Goal: Information Seeking & Learning: Find specific fact

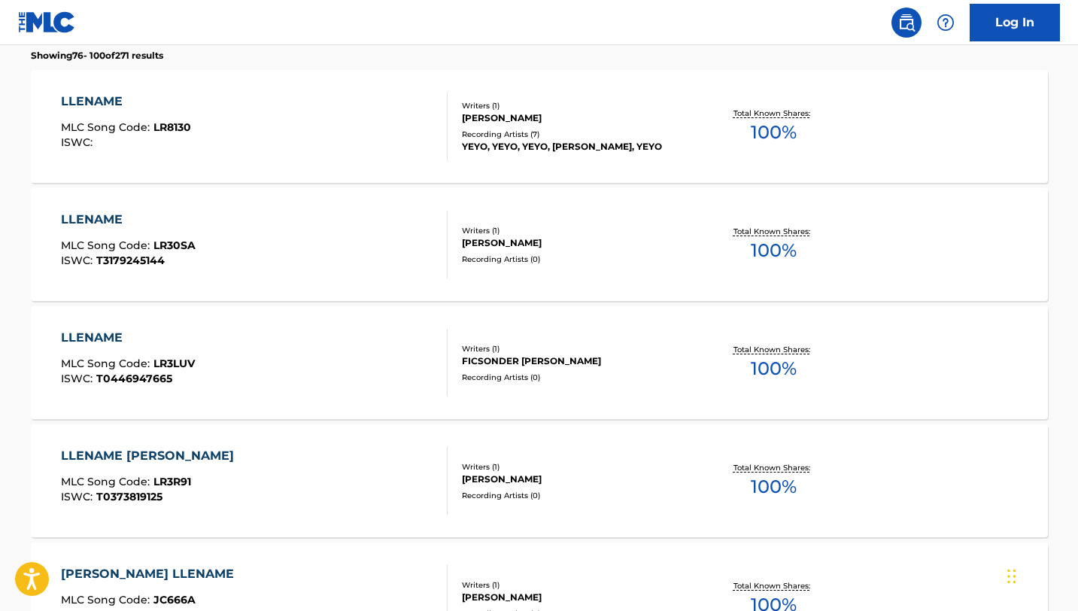
scroll to position [164, 0]
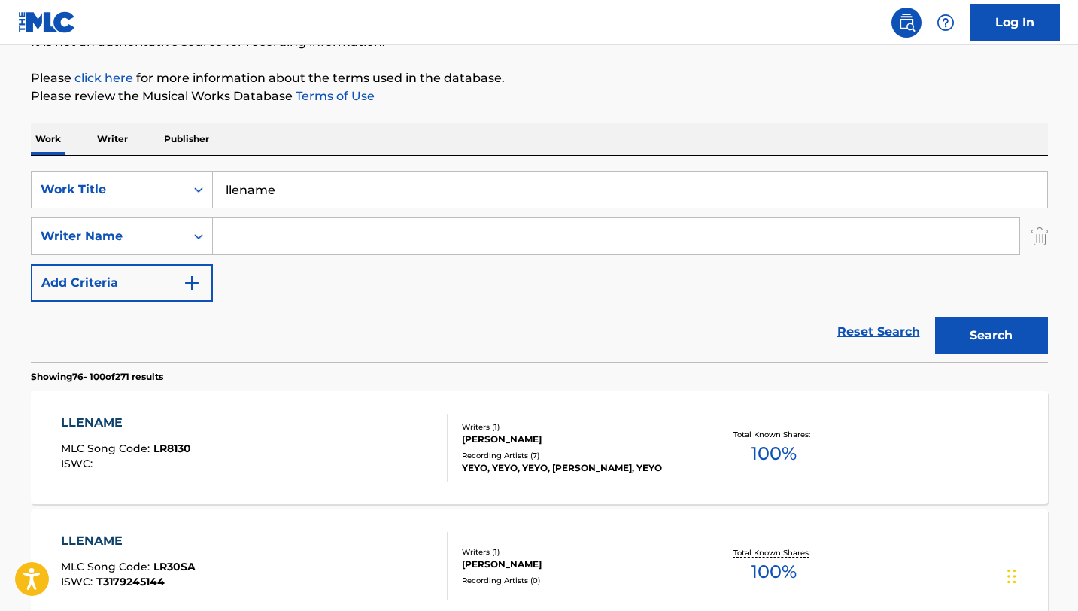
click at [269, 186] on input "llename" at bounding box center [630, 190] width 834 height 36
paste input "CRISTO, YO TE AMO/ENAMÓRATE"
type input "CRISTO, YO TE AMO/ENAMÓRATE"
click at [935, 317] on button "Search" at bounding box center [991, 336] width 113 height 38
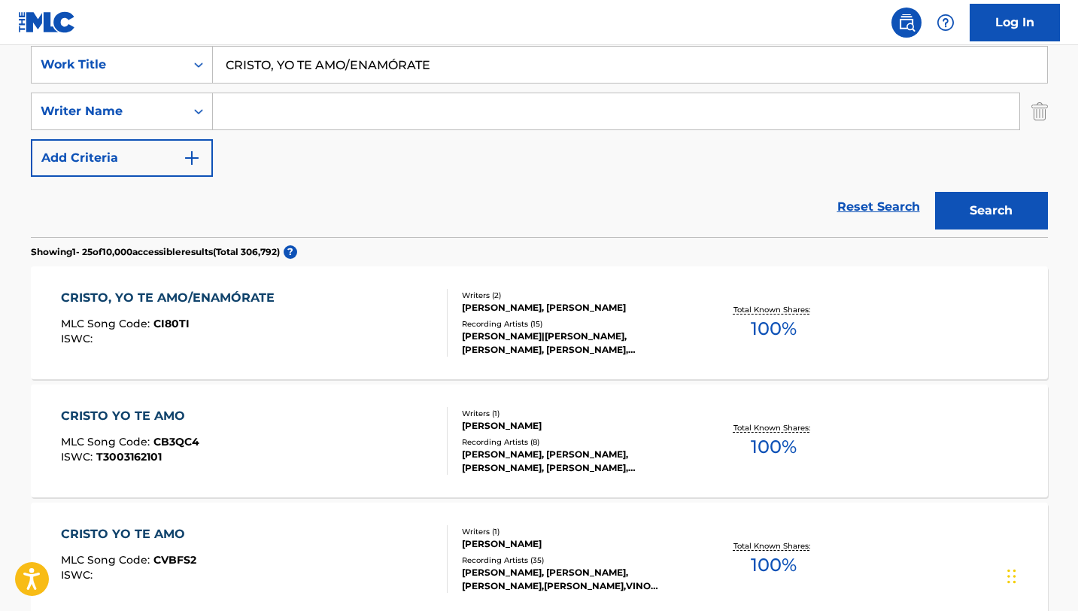
scroll to position [297, 0]
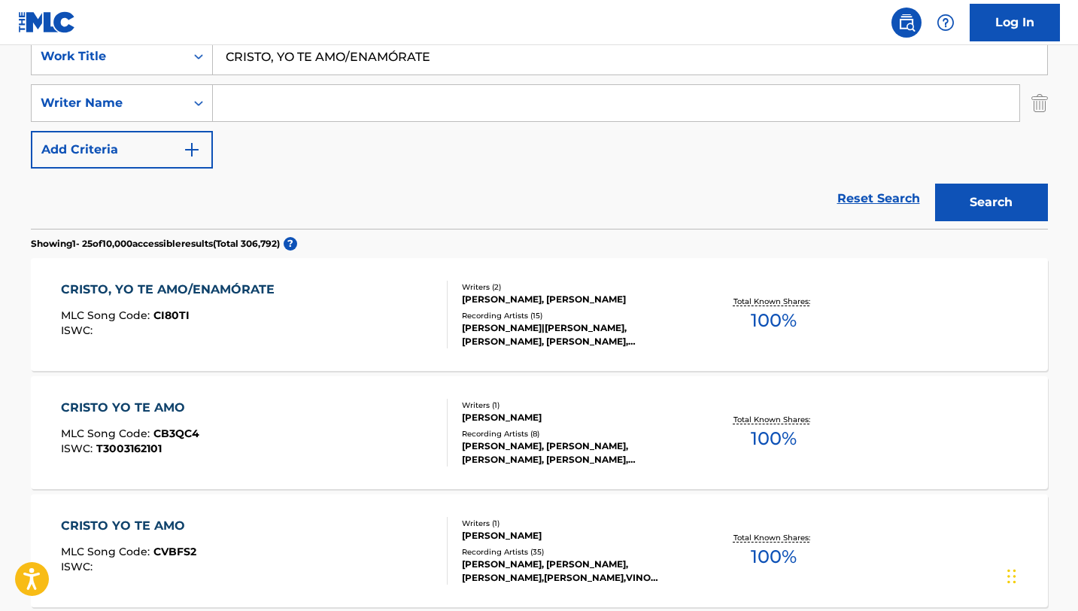
click at [573, 329] on div "[PERSON_NAME]|[PERSON_NAME], [PERSON_NAME], [PERSON_NAME], [PERSON_NAME],[PERSO…" at bounding box center [575, 334] width 227 height 27
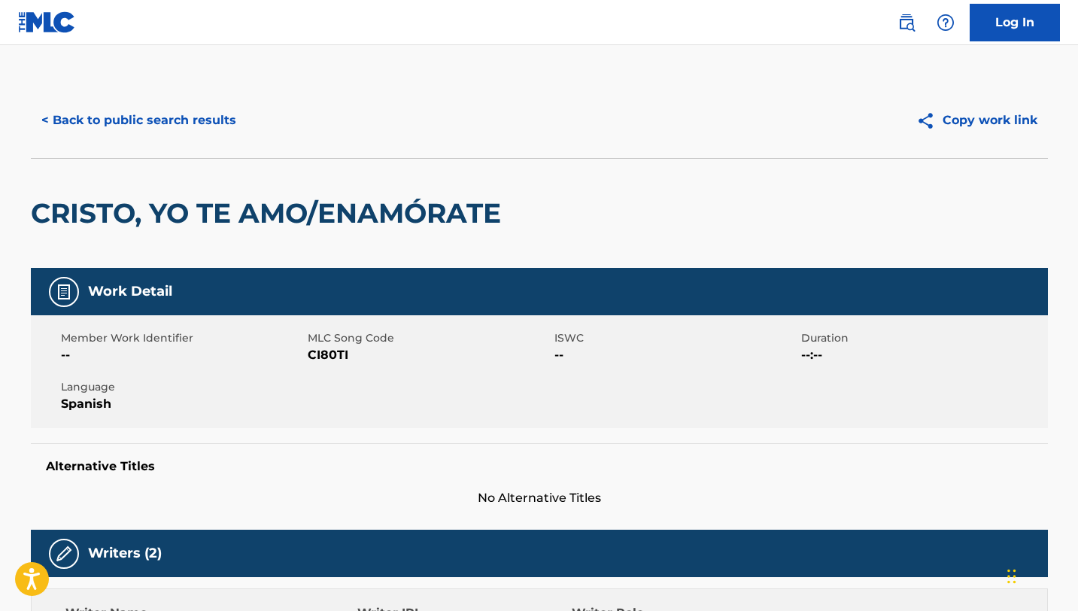
click at [186, 97] on div "< Back to public search results Copy work link" at bounding box center [539, 120] width 1017 height 75
click at [186, 120] on button "< Back to public search results" at bounding box center [139, 121] width 216 height 38
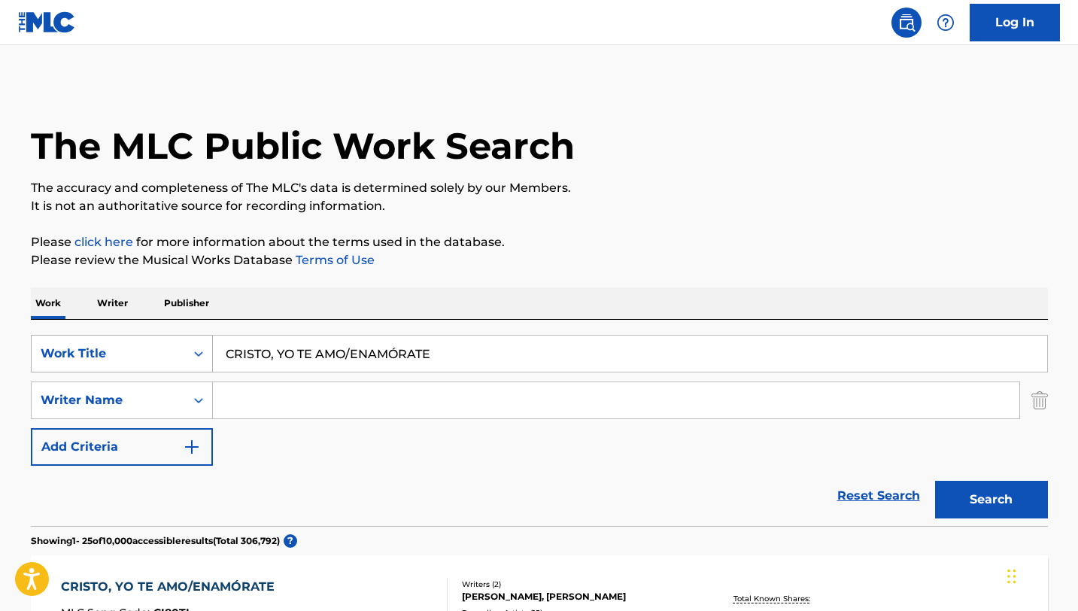
click at [155, 355] on div "Work Title" at bounding box center [108, 354] width 135 height 18
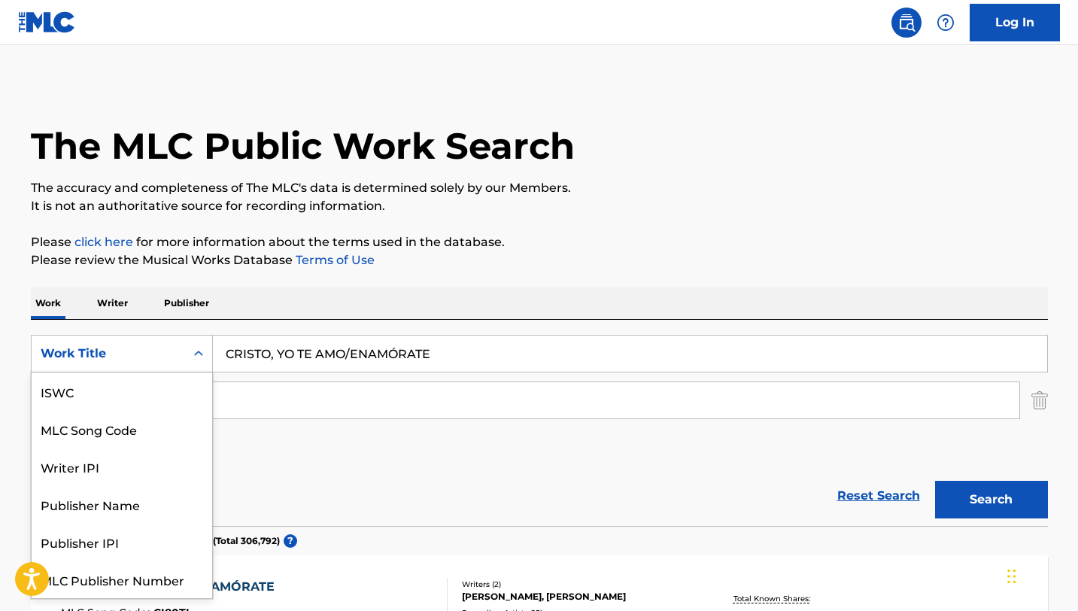
scroll to position [38, 0]
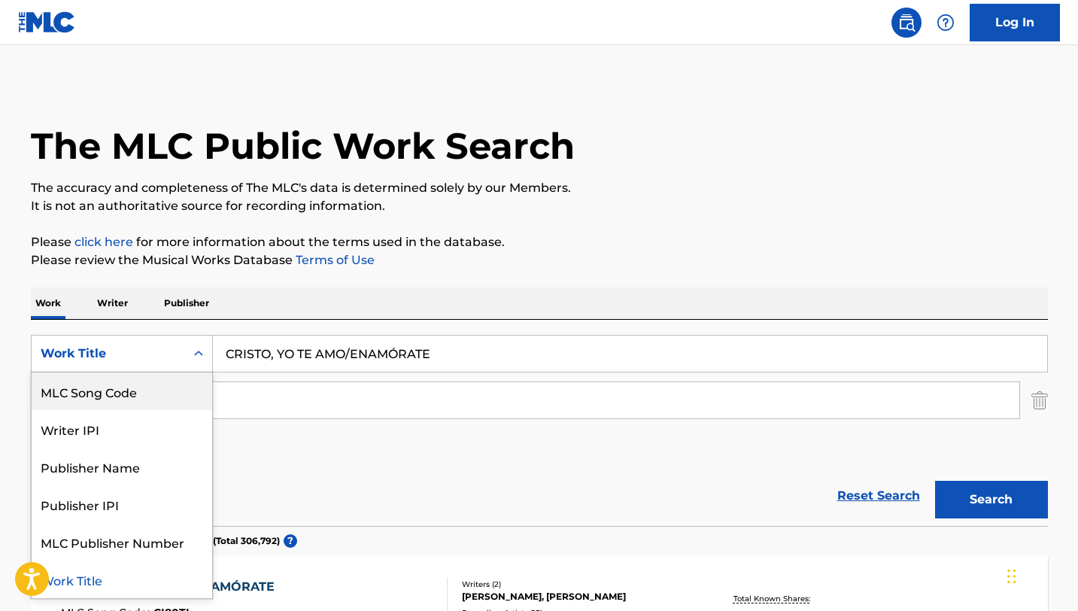
click at [148, 390] on div "MLC Song Code" at bounding box center [122, 391] width 181 height 38
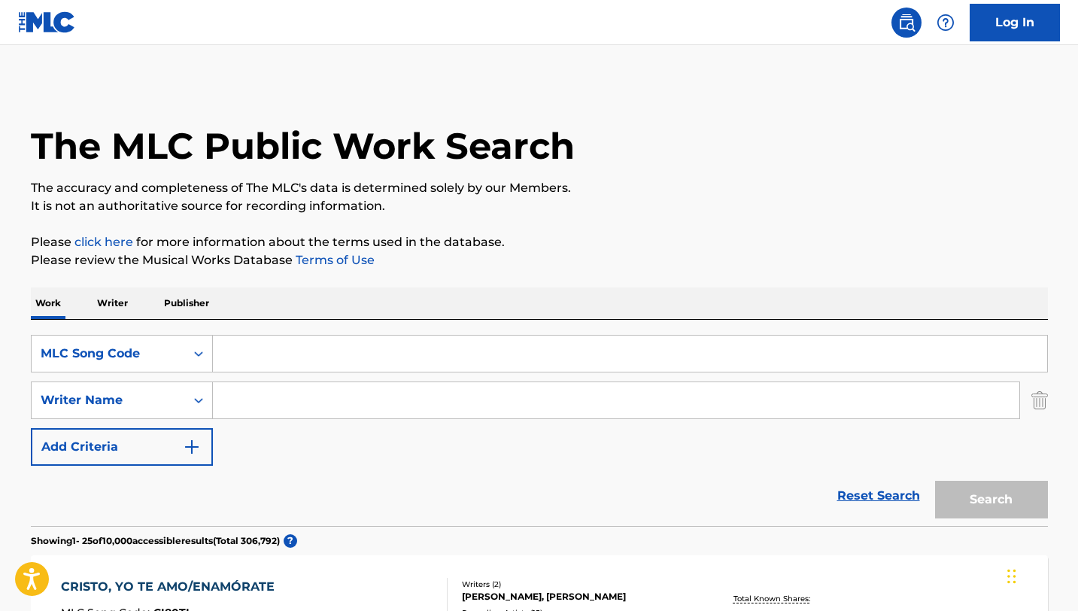
click at [276, 345] on input "Search Form" at bounding box center [630, 354] width 834 height 36
paste input "LS81TB"
type input "LS81TB"
click at [935, 481] on button "Search" at bounding box center [991, 500] width 113 height 38
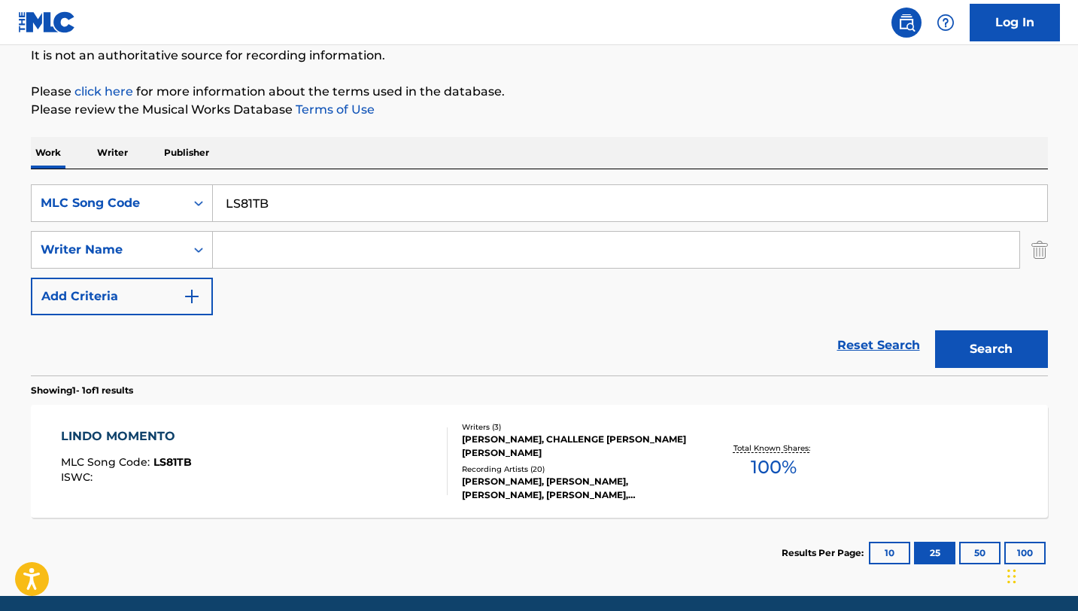
scroll to position [208, 0]
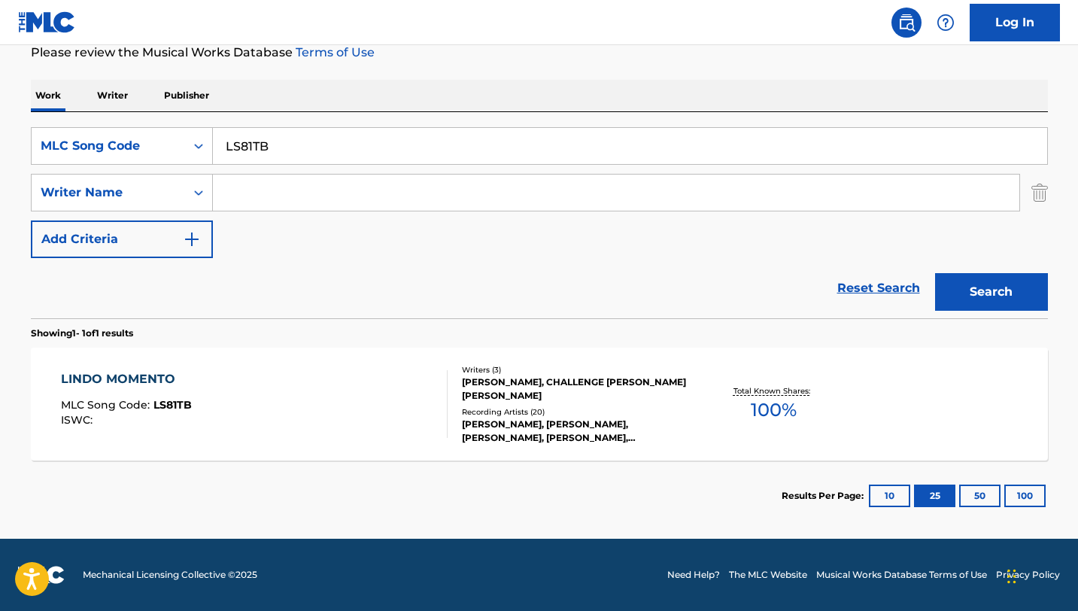
click at [576, 431] on div "[PERSON_NAME], [PERSON_NAME], [PERSON_NAME], [PERSON_NAME], [PERSON_NAME]" at bounding box center [575, 431] width 227 height 27
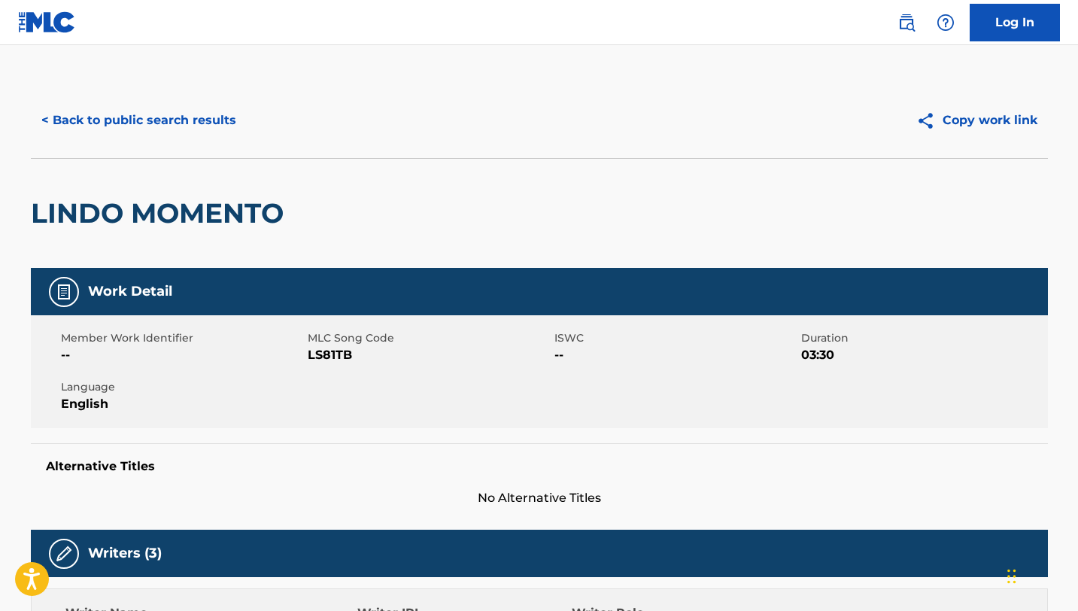
click at [227, 123] on button "< Back to public search results" at bounding box center [139, 121] width 216 height 38
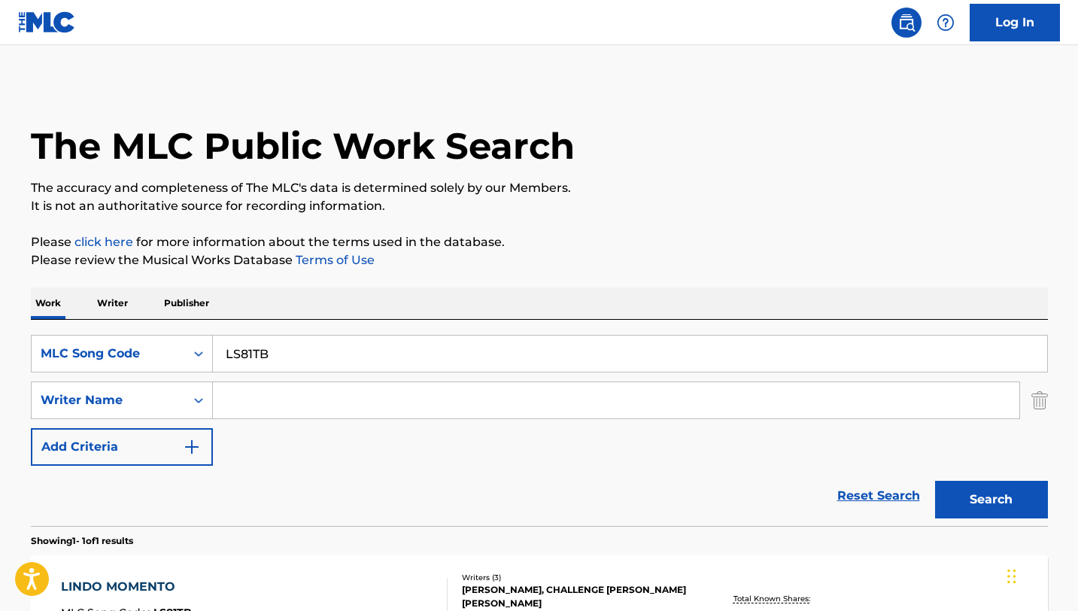
scroll to position [122, 0]
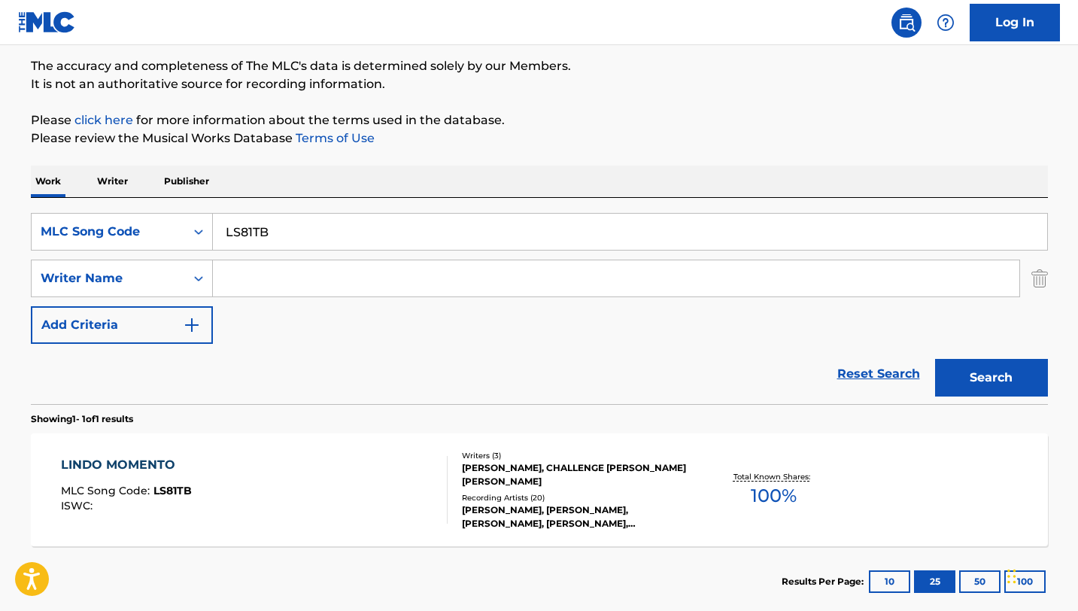
click at [307, 222] on input "LS81TB" at bounding box center [630, 232] width 834 height 36
paste input "CK6SDP"
type input "CK6SDP"
click at [935, 359] on button "Search" at bounding box center [991, 378] width 113 height 38
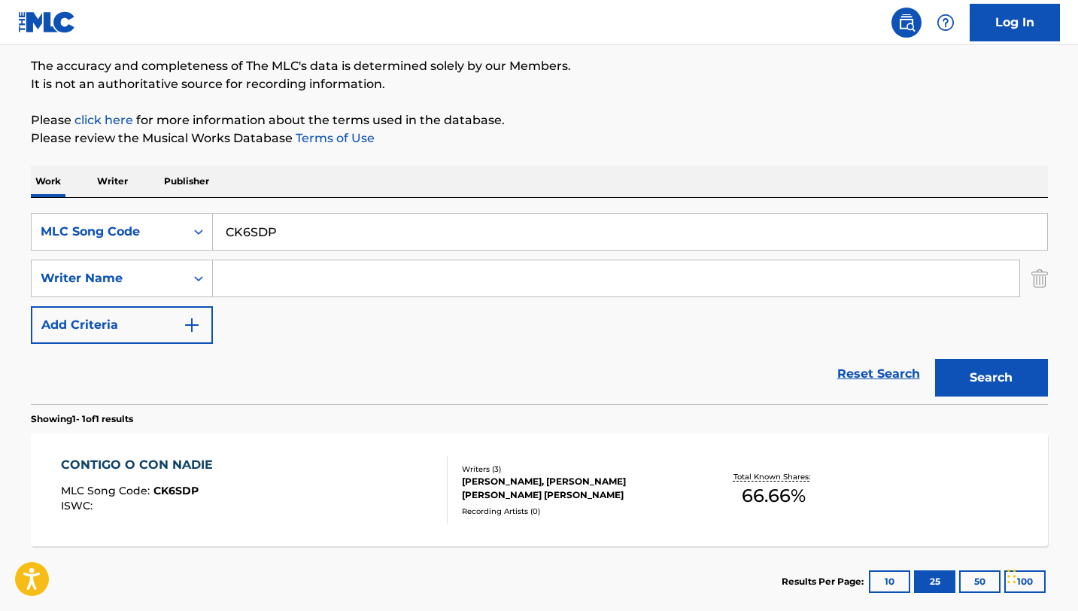
click at [548, 508] on div "Recording Artists ( 0 )" at bounding box center [575, 511] width 227 height 11
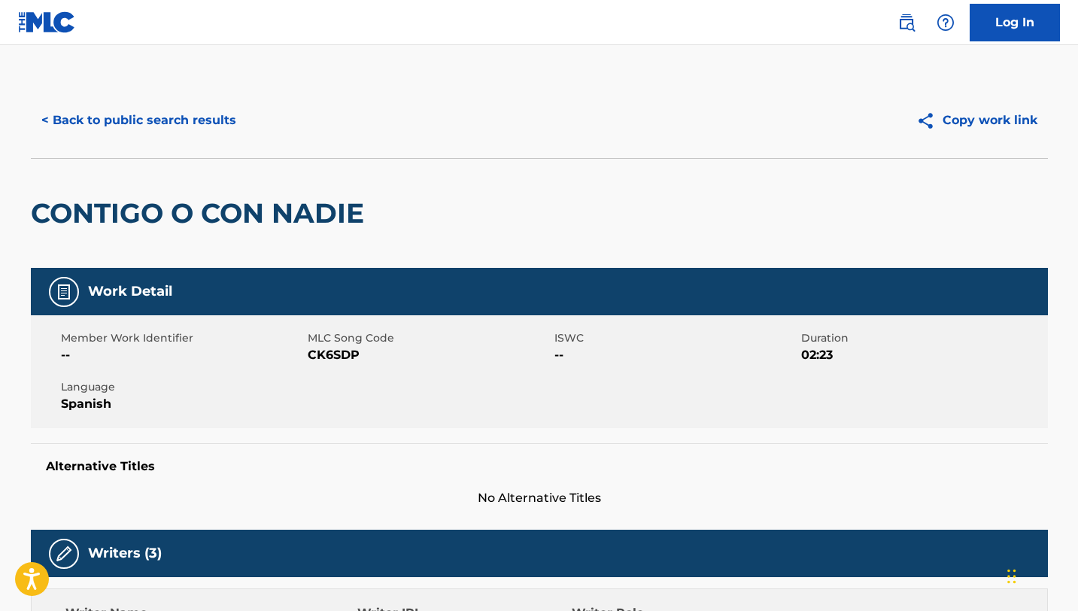
click at [277, 220] on h2 "CONTIGO O CON NADIE" at bounding box center [201, 213] width 341 height 34
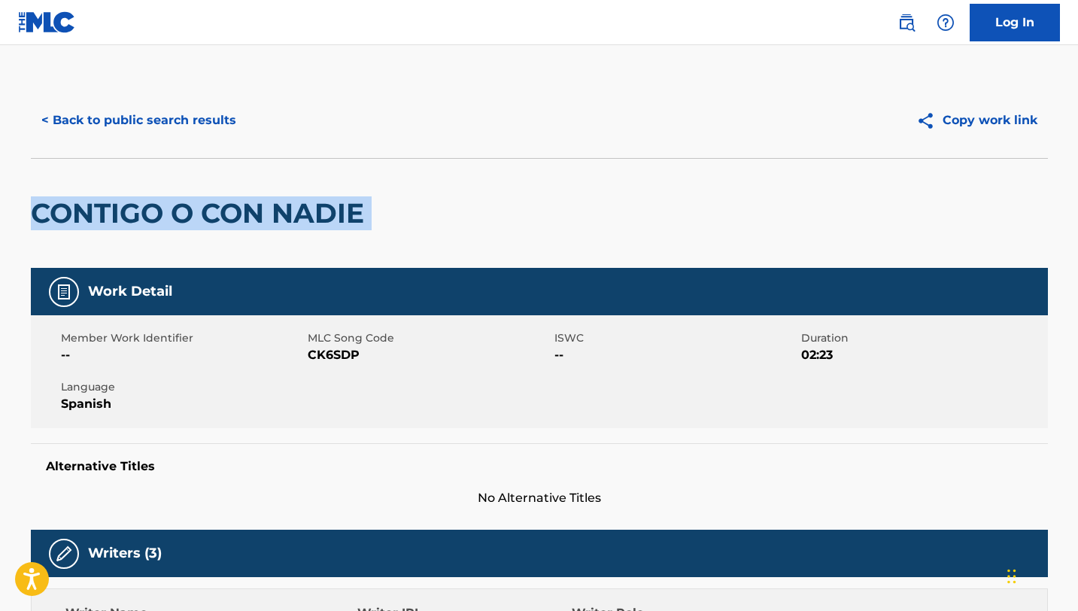
click at [277, 220] on h2 "CONTIGO O CON NADIE" at bounding box center [201, 213] width 341 height 34
copy div "CONTIGO O CON NADIE"
click at [176, 134] on button "< Back to public search results" at bounding box center [139, 121] width 216 height 38
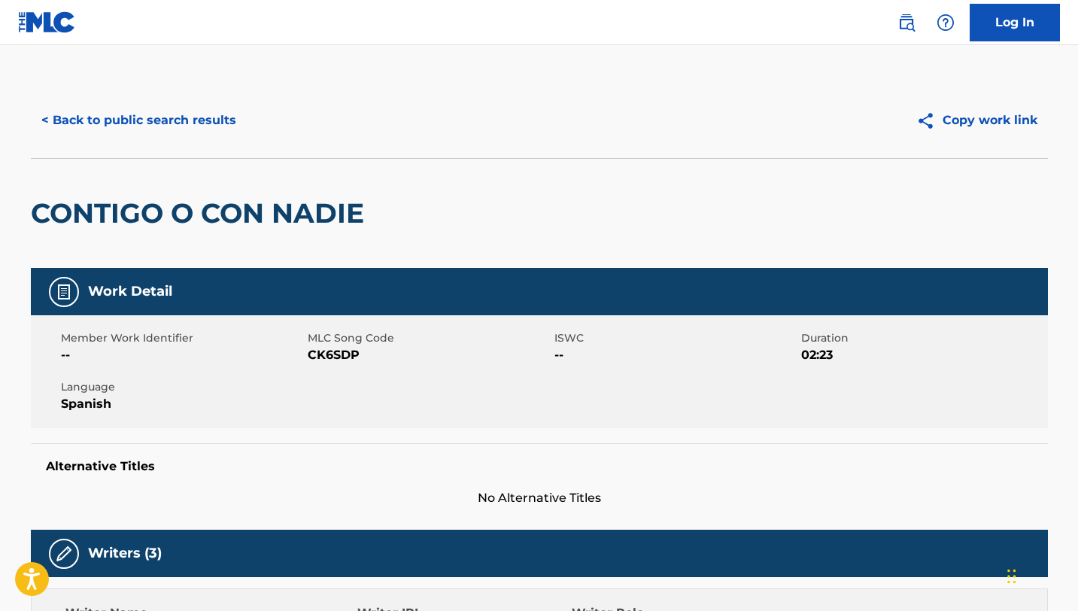
scroll to position [122, 0]
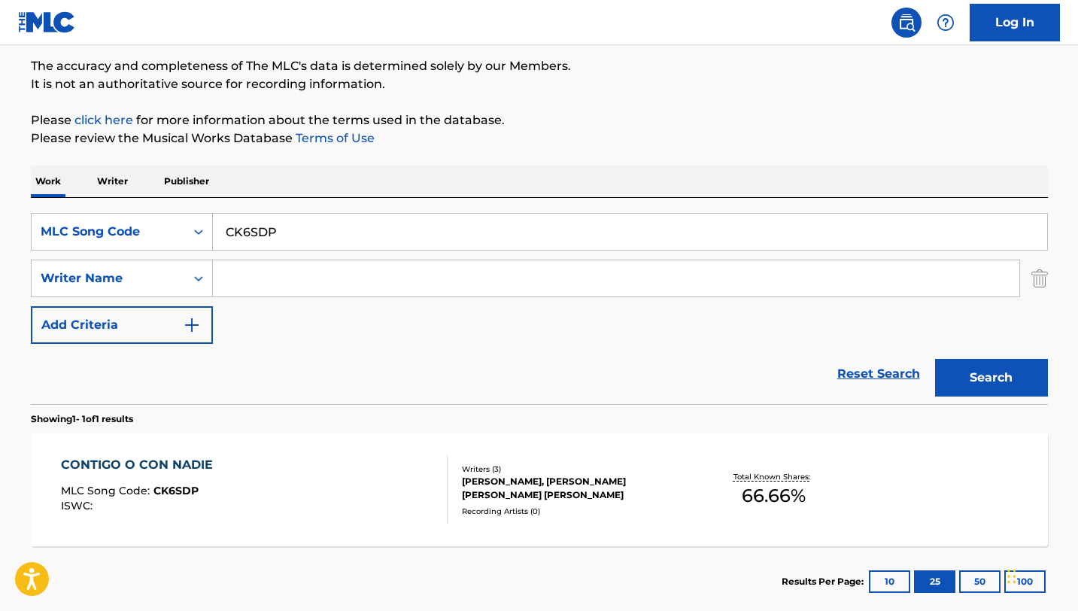
click at [293, 214] on input "CK6SDP" at bounding box center [630, 232] width 834 height 36
paste input "NH2T6W"
type input "NH2T6W"
click at [935, 359] on button "Search" at bounding box center [991, 378] width 113 height 38
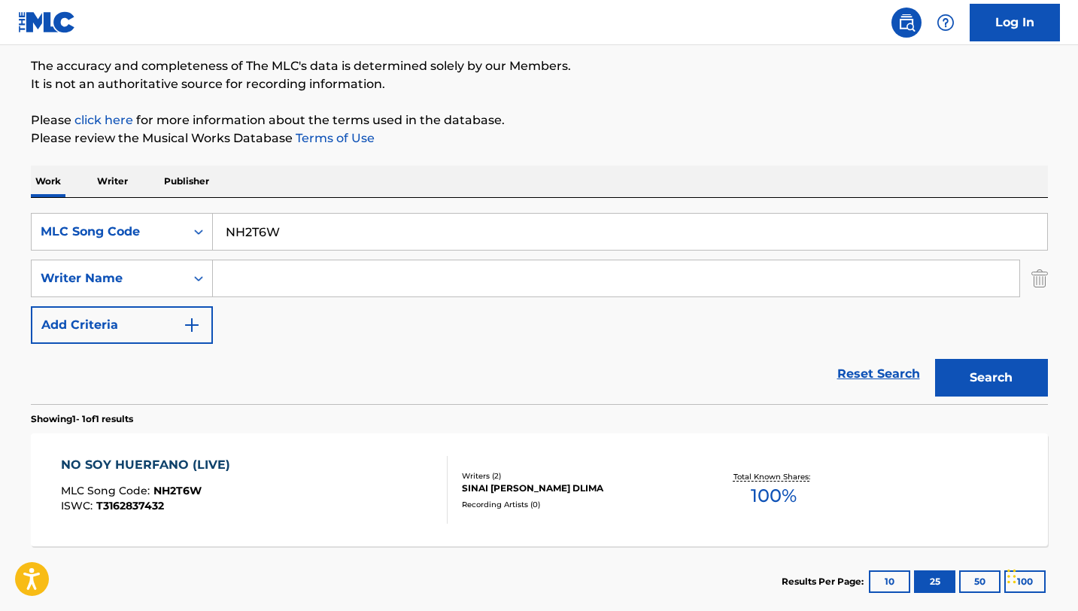
click at [527, 478] on div "Writers ( 2 )" at bounding box center [575, 475] width 227 height 11
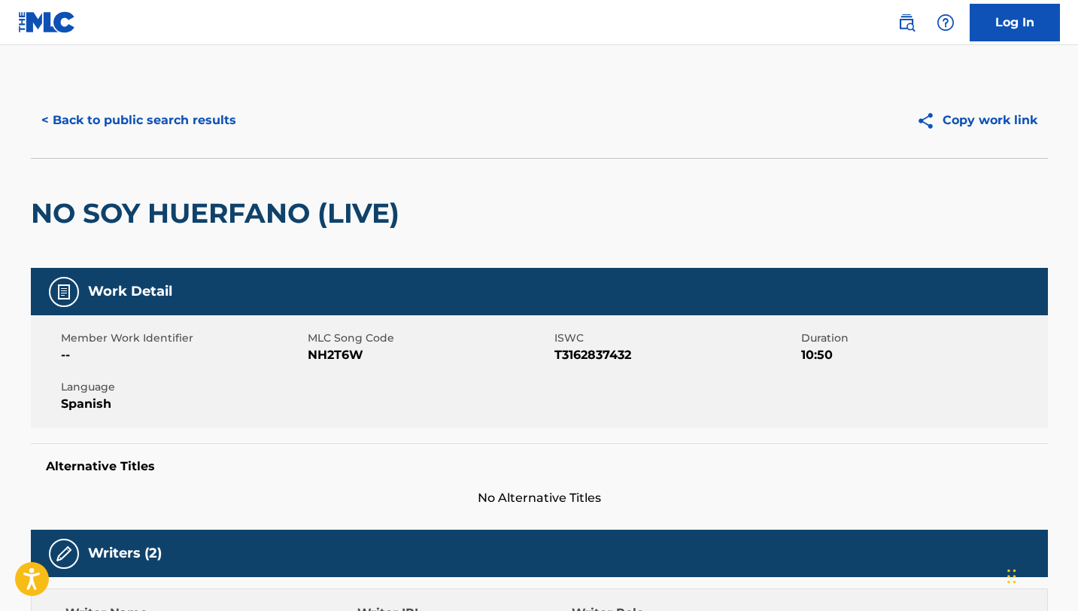
click at [208, 119] on button "< Back to public search results" at bounding box center [139, 121] width 216 height 38
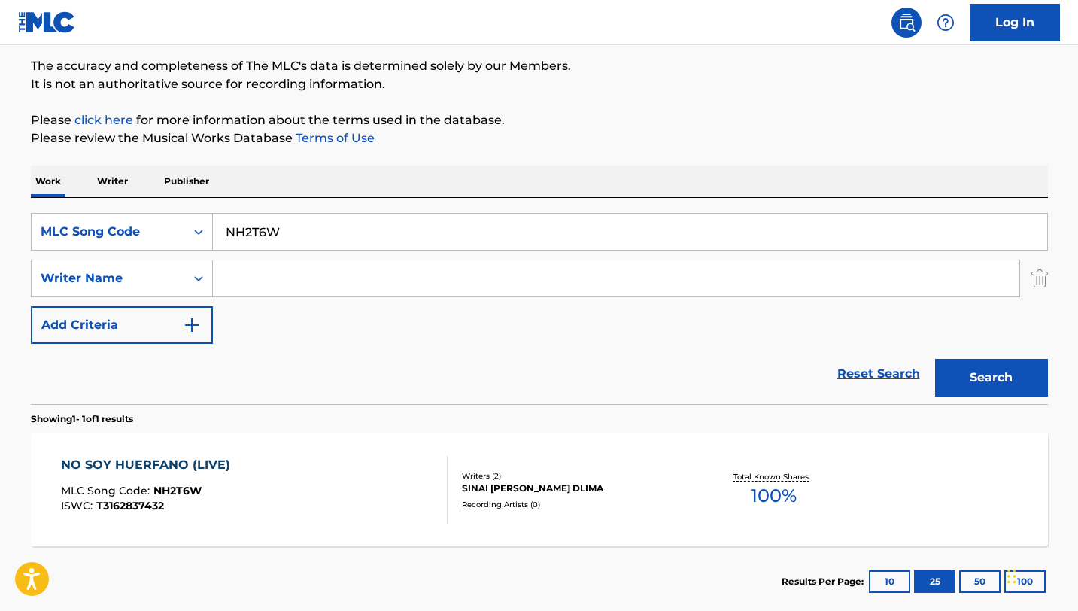
click at [245, 229] on input "NH2T6W" at bounding box center [630, 232] width 834 height 36
paste input "VX3ZQ3"
click at [935, 359] on button "Search" at bounding box center [991, 378] width 113 height 38
click at [316, 244] on input "VX3ZQ3" at bounding box center [630, 232] width 834 height 36
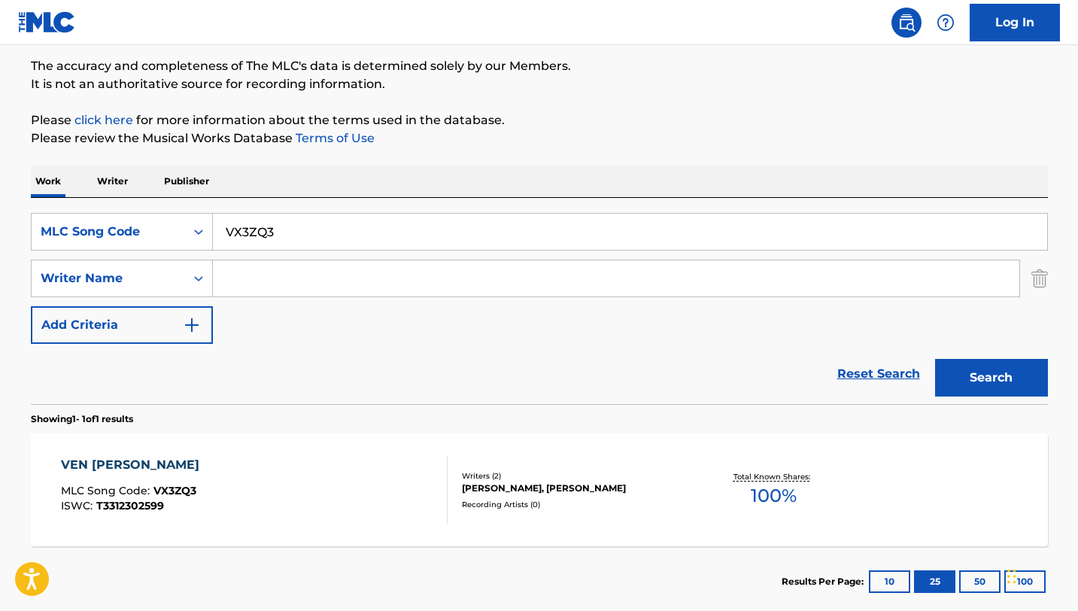
click at [316, 244] on input "VX3ZQ3" at bounding box center [630, 232] width 834 height 36
paste input "RC"
click at [935, 359] on button "Search" at bounding box center [991, 378] width 113 height 38
click at [312, 224] on input "VX3ZRC" at bounding box center [630, 232] width 834 height 36
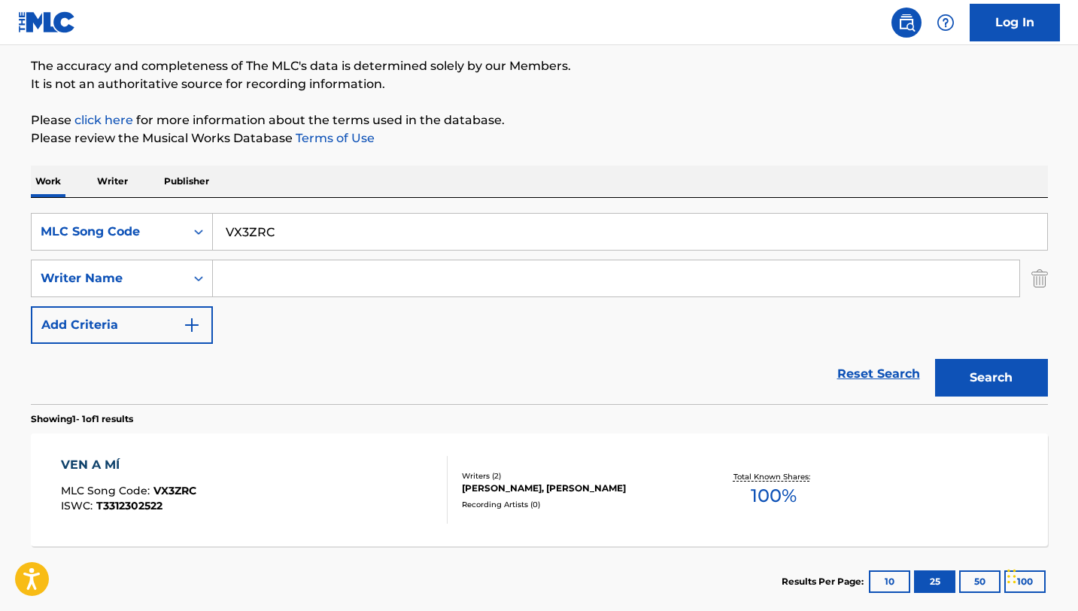
paste input "Q4"
click at [935, 359] on button "Search" at bounding box center [991, 378] width 113 height 38
click at [376, 236] on input "VX3ZQ4" at bounding box center [630, 232] width 834 height 36
paste input "MV1J1N"
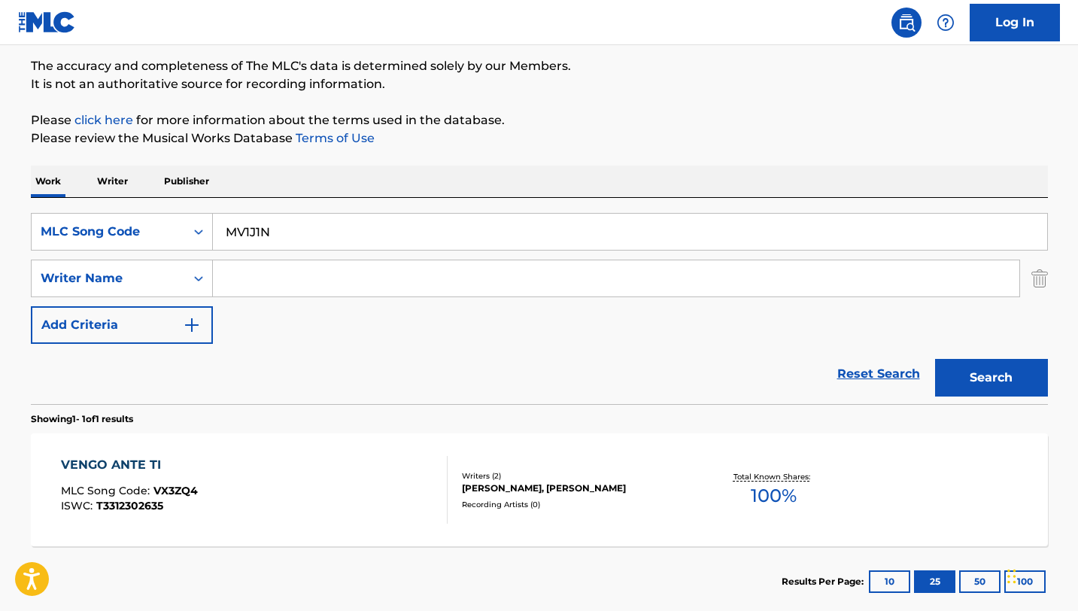
type input "MV1J1N"
click at [935, 359] on button "Search" at bounding box center [991, 378] width 113 height 38
